Goal: Find specific page/section: Find specific page/section

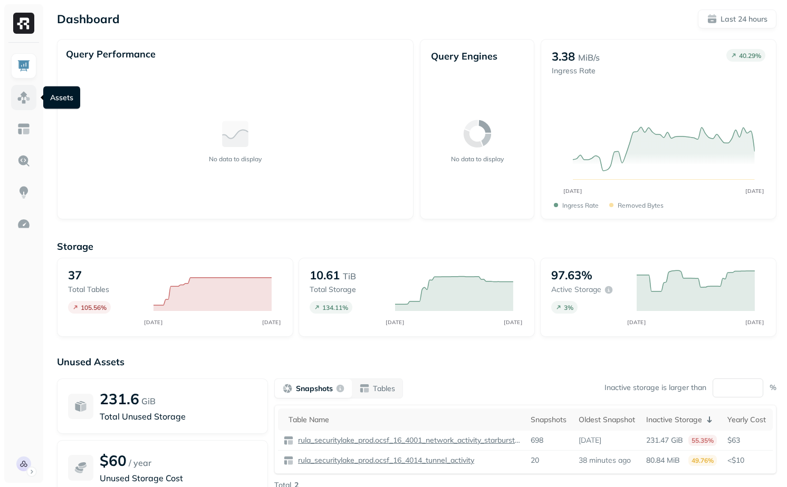
click at [23, 87] on link at bounding box center [23, 97] width 25 height 25
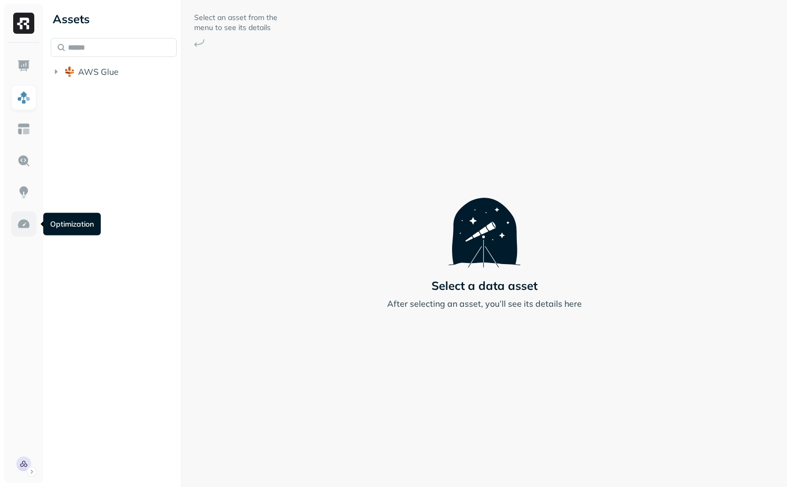
click at [19, 220] on img at bounding box center [24, 224] width 14 height 14
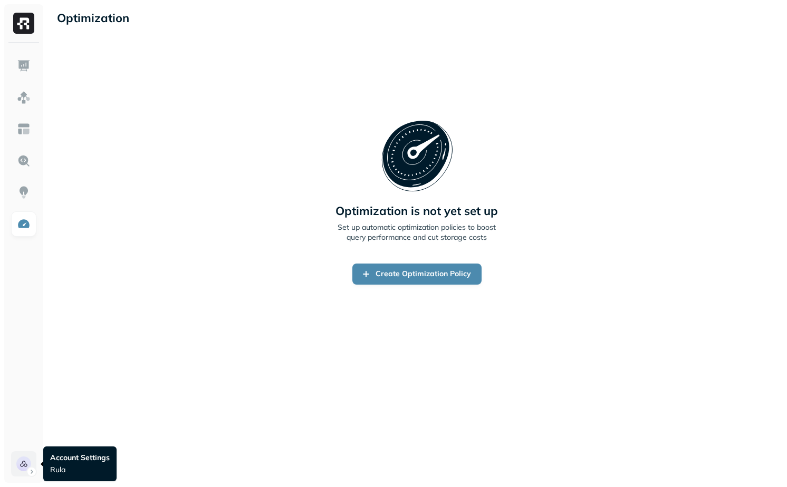
click at [25, 466] on html "Optimization New Policy Optimization is not yet set up Set up automatic optimiz…" at bounding box center [393, 243] width 787 height 487
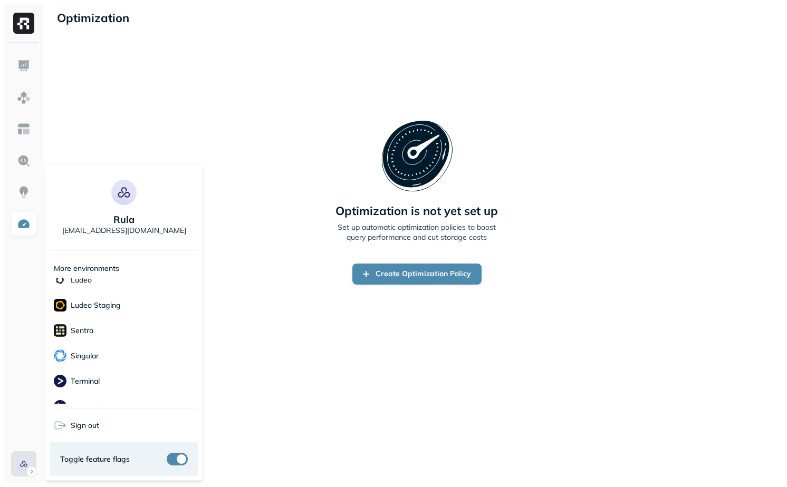
scroll to position [228, 0]
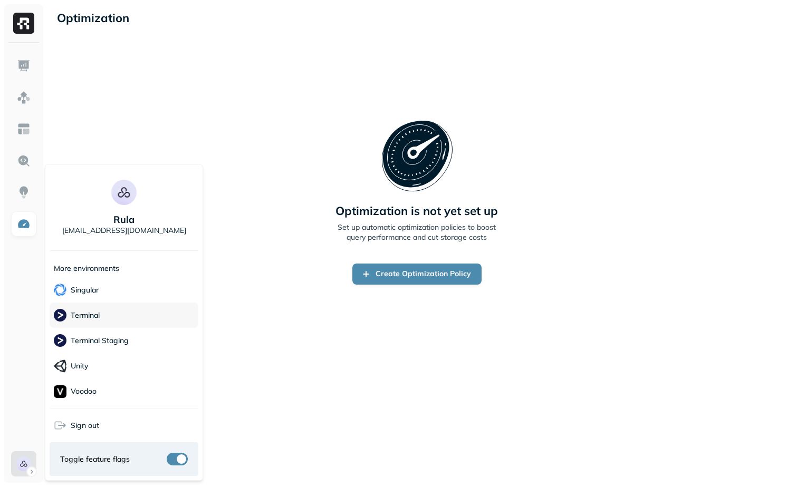
click at [118, 316] on div "Terminal" at bounding box center [124, 315] width 149 height 25
click at [433, 379] on html "Optimization New Policy Optimization is not yet set up Set up automatic optimiz…" at bounding box center [393, 243] width 787 height 487
